Goal: Information Seeking & Learning: Learn about a topic

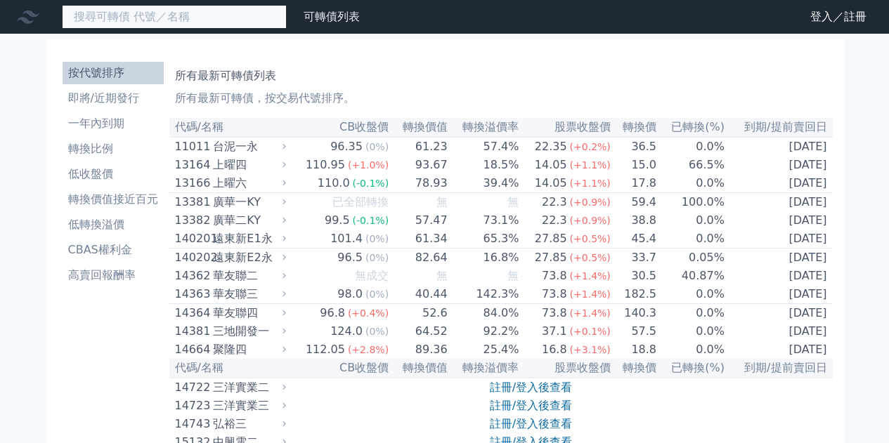
click at [226, 23] on input at bounding box center [174, 17] width 225 height 24
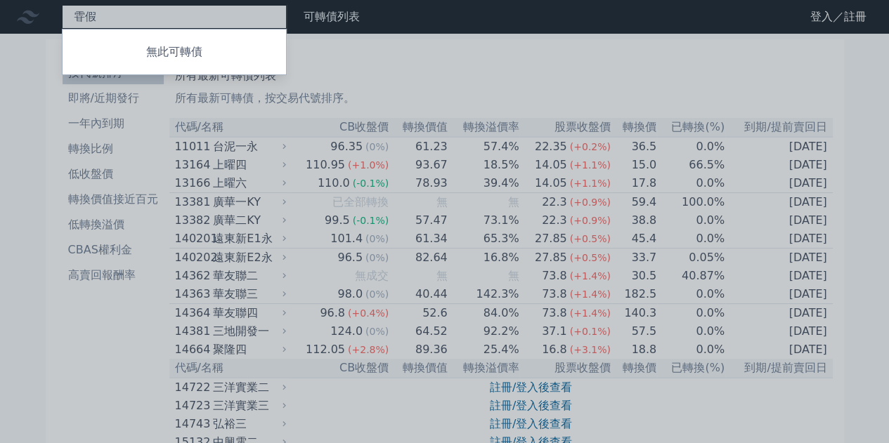
type input "啽"
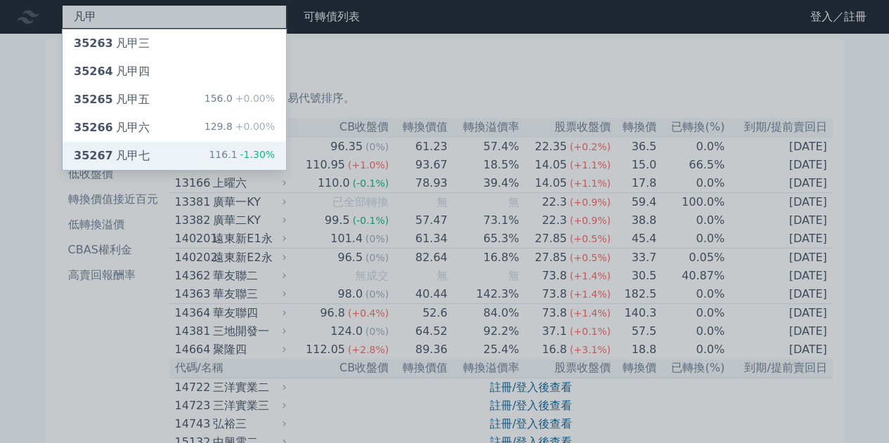
type input "凡甲"
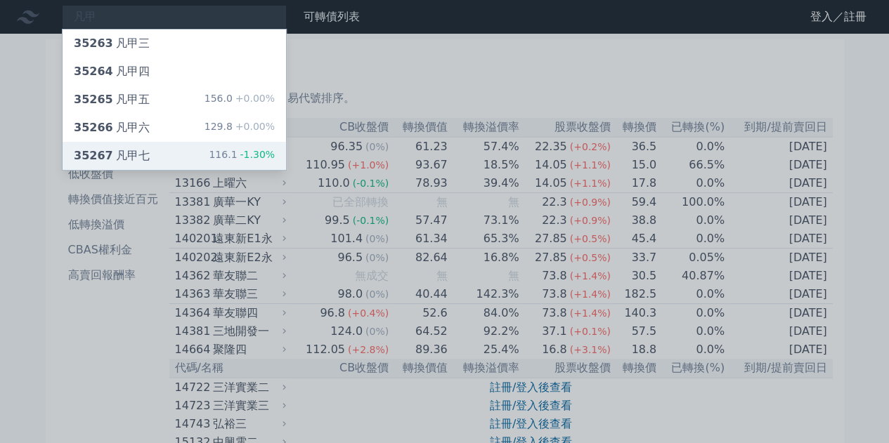
click at [215, 164] on div "116.1 -1.30%" at bounding box center [242, 156] width 66 height 17
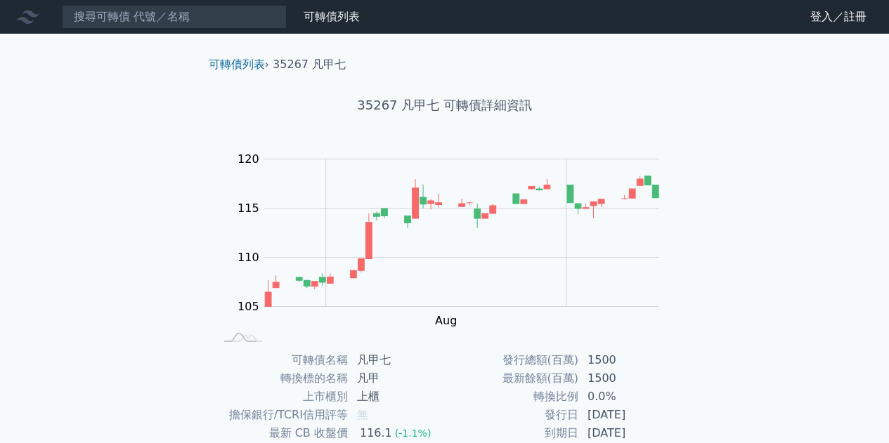
scroll to position [207, 0]
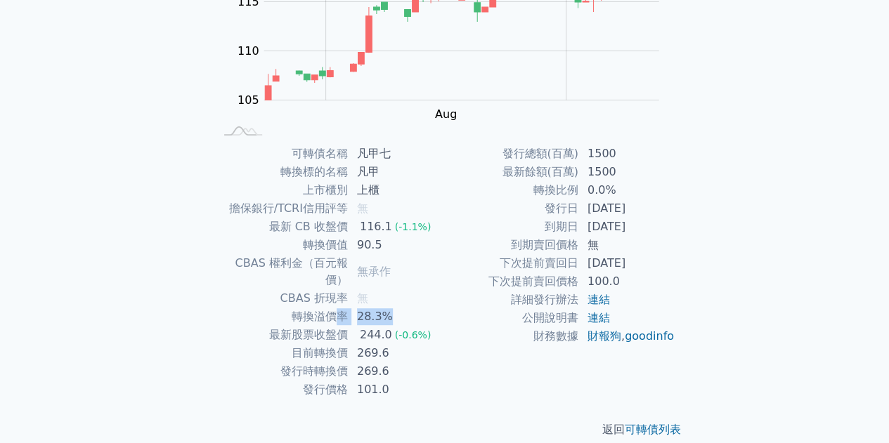
drag, startPoint x: 342, startPoint y: 299, endPoint x: 394, endPoint y: 299, distance: 52.0
click at [394, 308] on tr "轉換溢價率 28.3%" at bounding box center [329, 317] width 230 height 18
click at [394, 308] on td "28.3%" at bounding box center [397, 317] width 96 height 18
drag, startPoint x: 375, startPoint y: 302, endPoint x: 396, endPoint y: 302, distance: 21.1
click at [396, 308] on td "28.3%" at bounding box center [397, 317] width 96 height 18
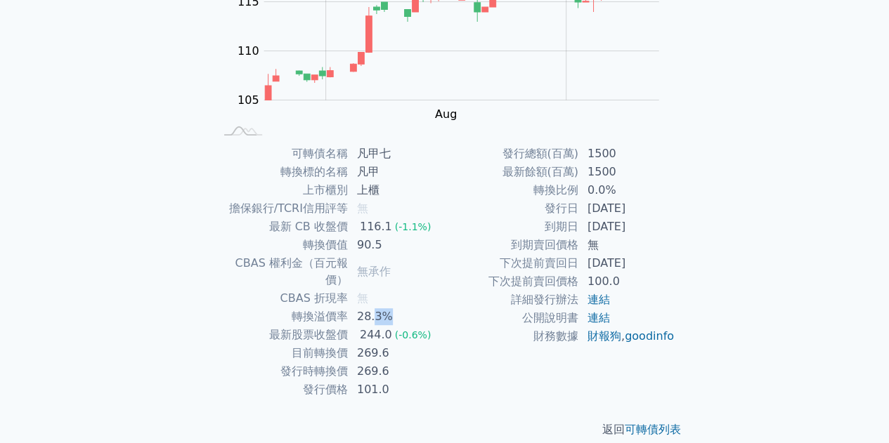
click at [396, 308] on td "28.3%" at bounding box center [397, 317] width 96 height 18
